Goal: Information Seeking & Learning: Learn about a topic

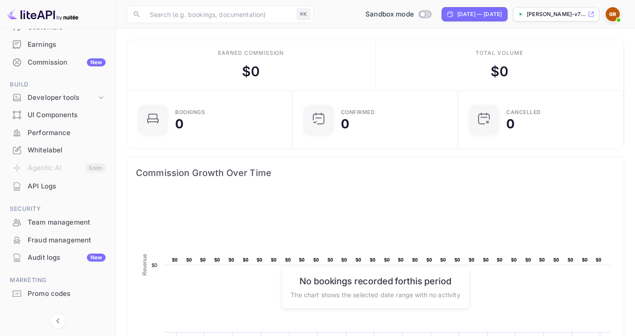
scroll to position [102, 0]
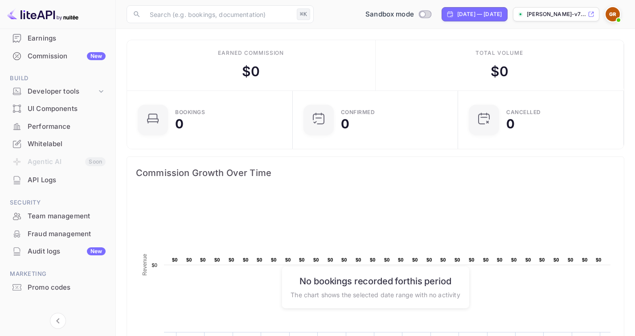
click at [64, 151] on div "Whitelabel" at bounding box center [57, 144] width 105 height 17
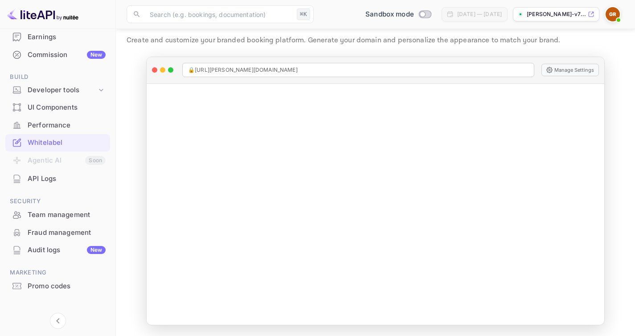
scroll to position [111, 0]
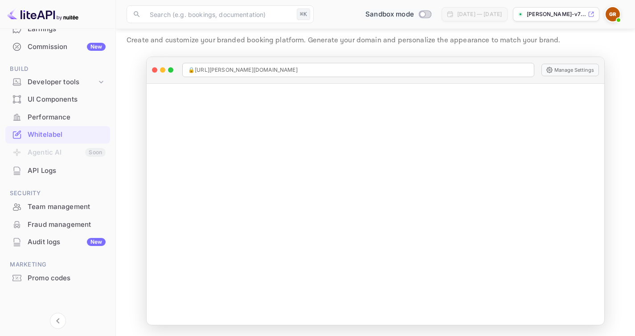
click at [397, 18] on div "Sandbox mode" at bounding box center [398, 14] width 73 height 10
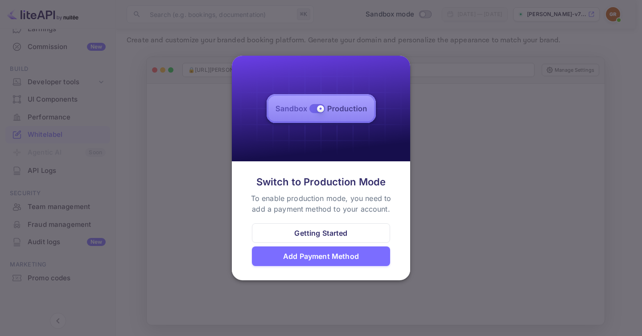
click at [452, 84] on div at bounding box center [321, 168] width 642 height 336
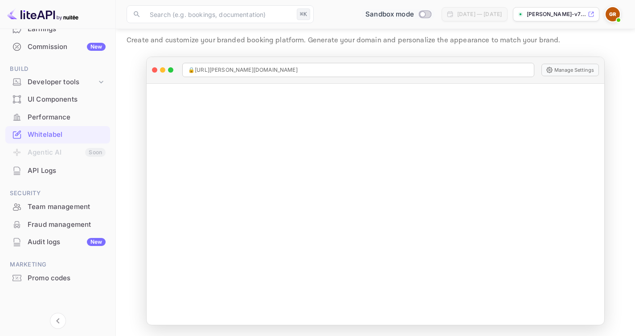
click at [414, 11] on input "Switch to Production mode" at bounding box center [423, 14] width 18 height 6
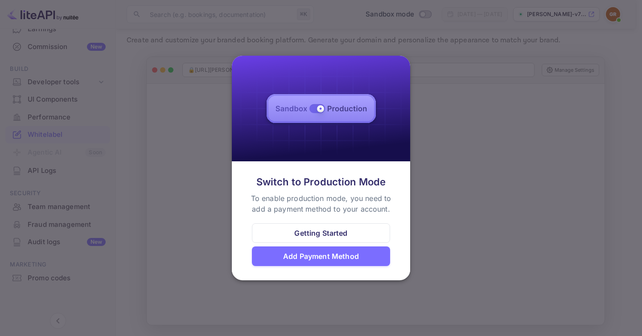
click at [482, 89] on div at bounding box center [321, 168] width 642 height 336
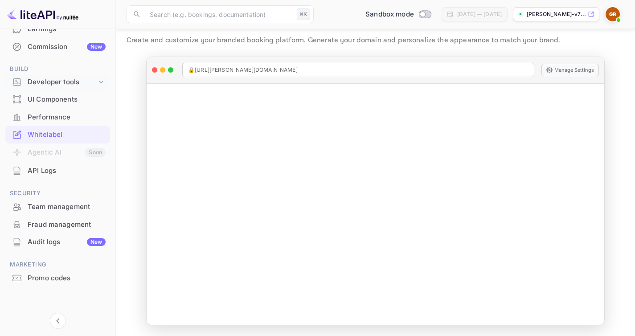
click at [62, 86] on div "Developer tools" at bounding box center [62, 82] width 69 height 10
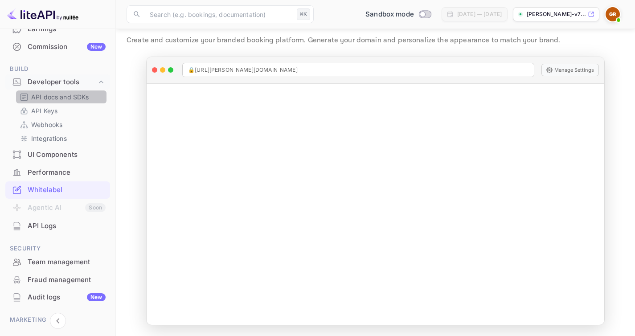
click at [67, 97] on p "API docs and SDKs" at bounding box center [60, 96] width 58 height 9
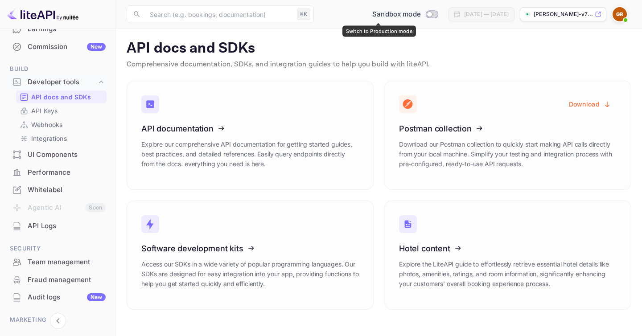
click at [421, 16] on input "Switch to Production mode" at bounding box center [430, 14] width 18 height 6
checkbox input "false"
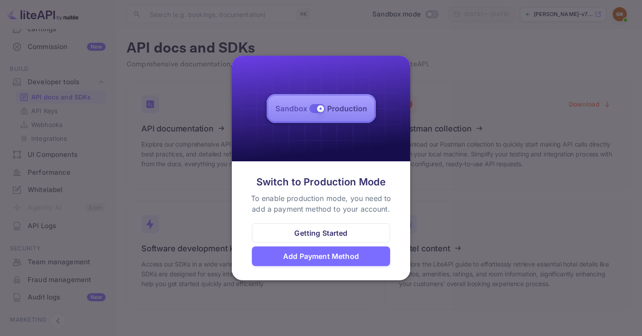
click at [502, 82] on div at bounding box center [321, 168] width 642 height 336
